Goal: Ask a question: Seek information or help from site administrators or community

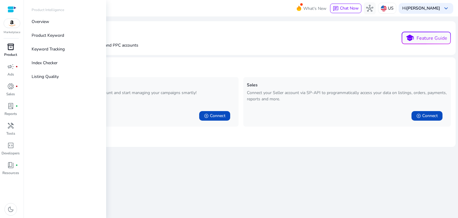
click at [13, 53] on p "Product" at bounding box center [10, 54] width 13 height 5
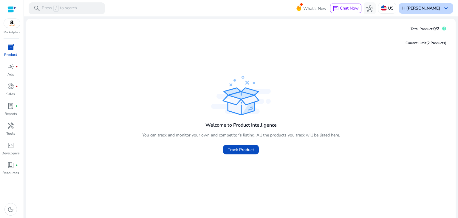
click at [430, 7] on b "[PERSON_NAME]" at bounding box center [424, 8] width 34 height 6
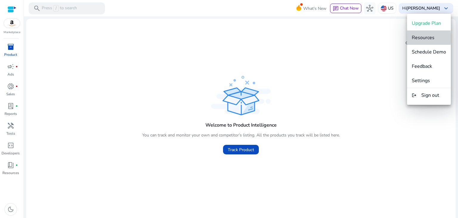
click at [417, 38] on span "Resources" at bounding box center [423, 37] width 23 height 7
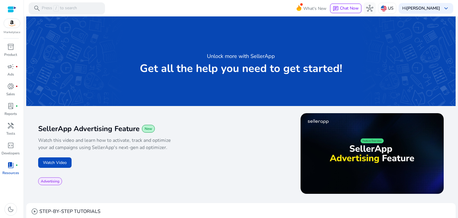
drag, startPoint x: 458, startPoint y: 77, endPoint x: 457, endPoint y: 46, distance: 31.3
click at [457, 46] on mat-sidenav-content "search Press / to search What's New chat Chat Now hub US Hi [PERSON_NAME] keybo…" at bounding box center [241, 109] width 434 height 218
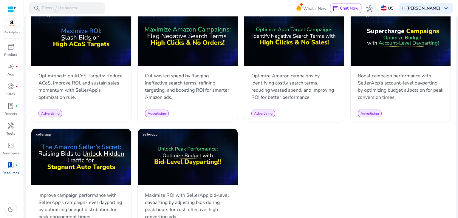
scroll to position [574, 0]
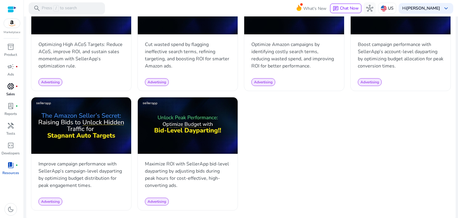
click at [10, 91] on link "donut_small fiber_manual_record Sales" at bounding box center [10, 91] width 21 height 20
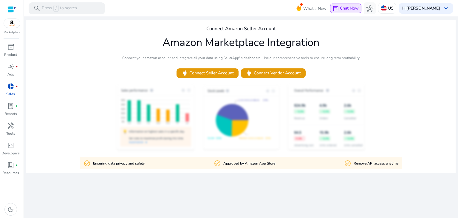
click at [339, 9] on span "chat" at bounding box center [336, 9] width 6 height 6
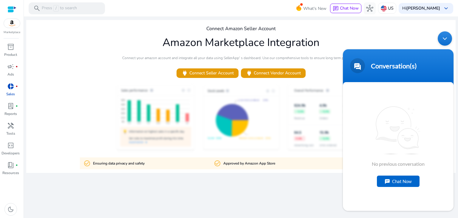
click at [400, 178] on div "Chat Now" at bounding box center [398, 180] width 43 height 11
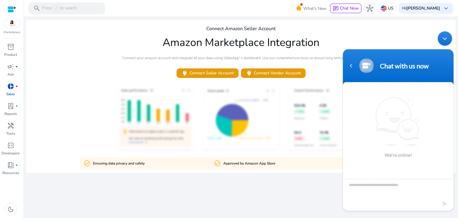
click at [443, 39] on div "Minimize live chat window" at bounding box center [445, 38] width 14 height 14
